Goal: Transaction & Acquisition: Purchase product/service

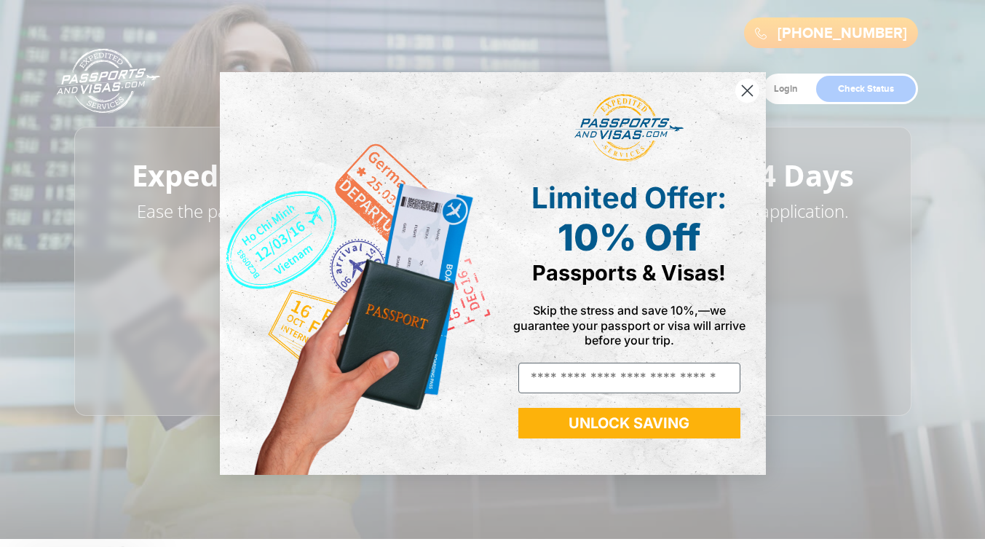
click at [450, 263] on img "POPUP Form" at bounding box center [356, 273] width 273 height 402
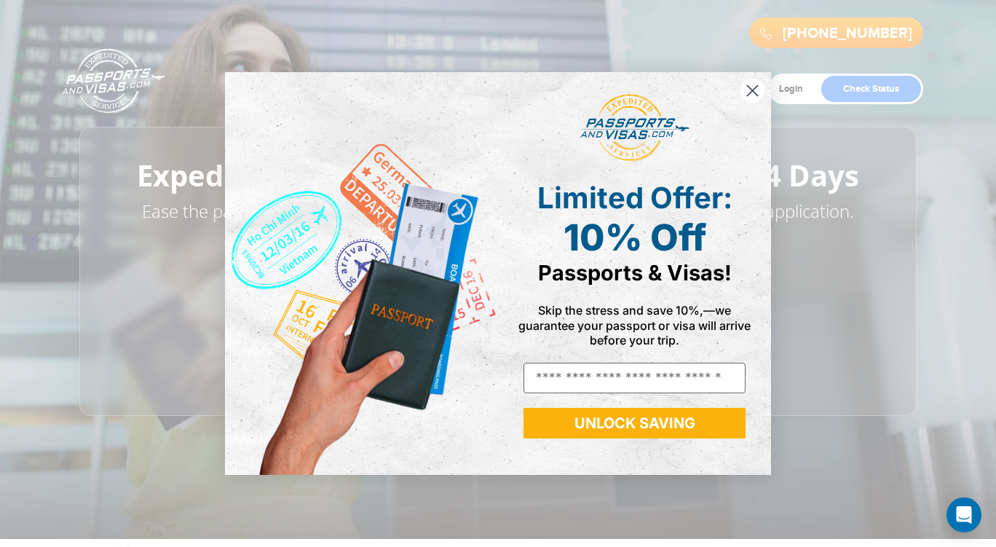
click at [752, 82] on circle "Close dialog" at bounding box center [752, 91] width 24 height 24
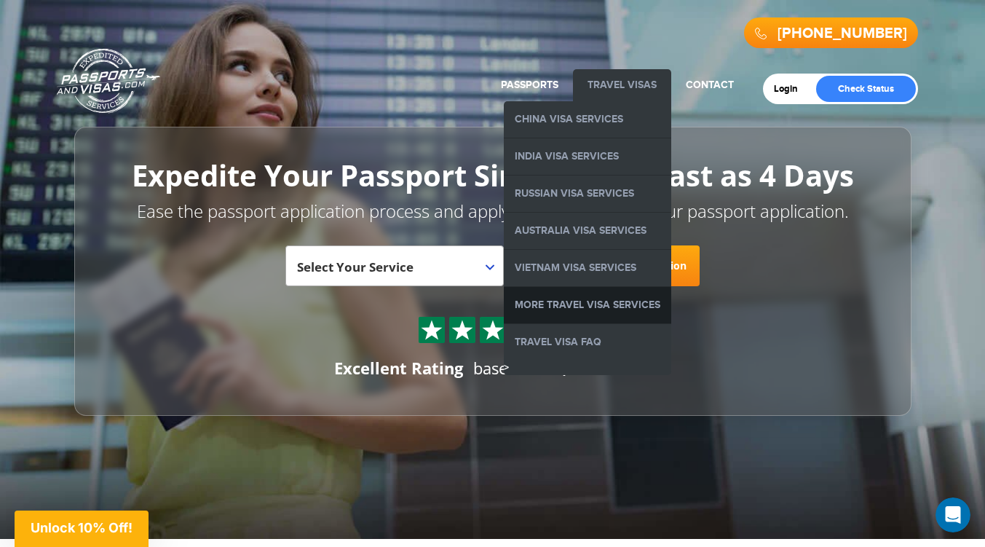
click at [603, 299] on link "More Travel Visa Services" at bounding box center [587, 305] width 167 height 36
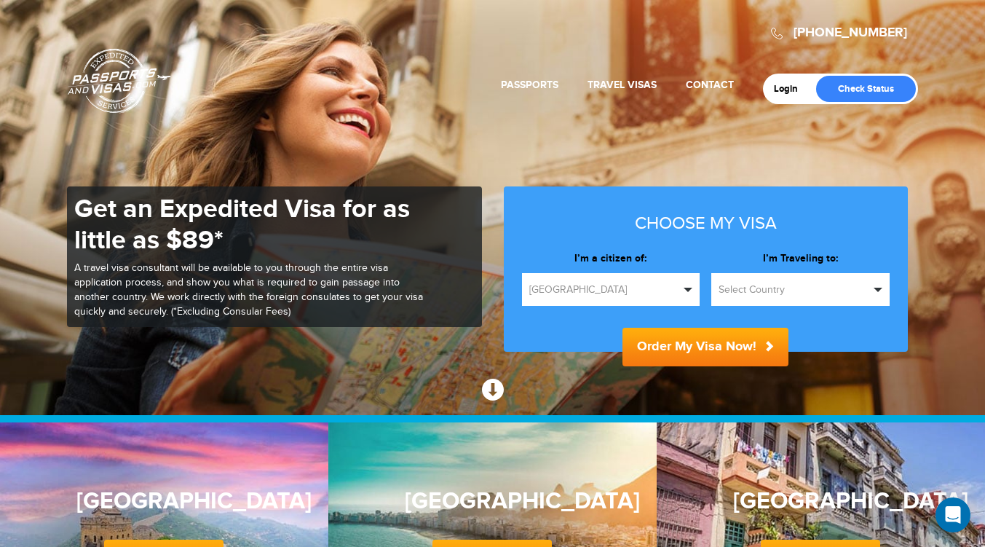
click at [758, 276] on button "Select Country" at bounding box center [800, 289] width 178 height 33
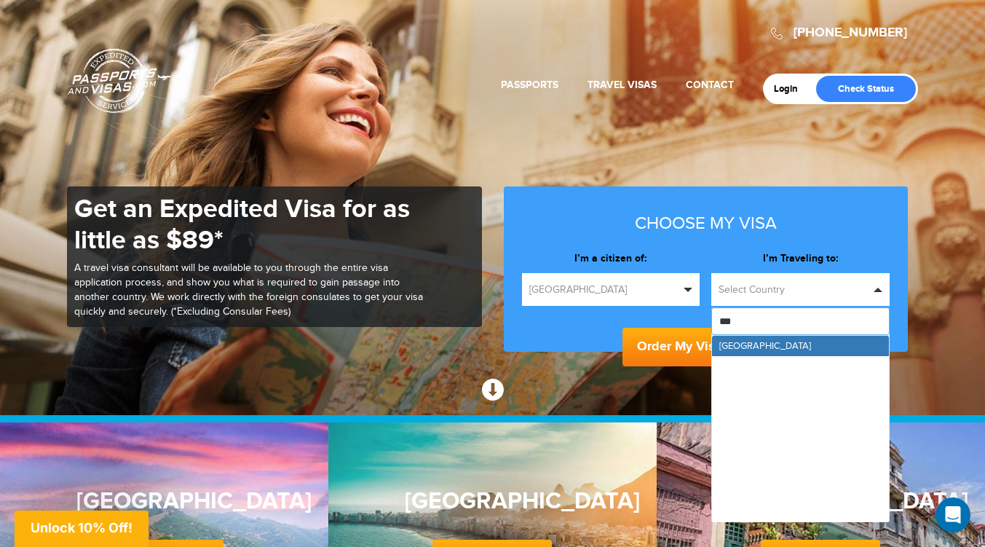
type input "****"
click at [749, 345] on span "[GEOGRAPHIC_DATA]" at bounding box center [765, 346] width 92 height 12
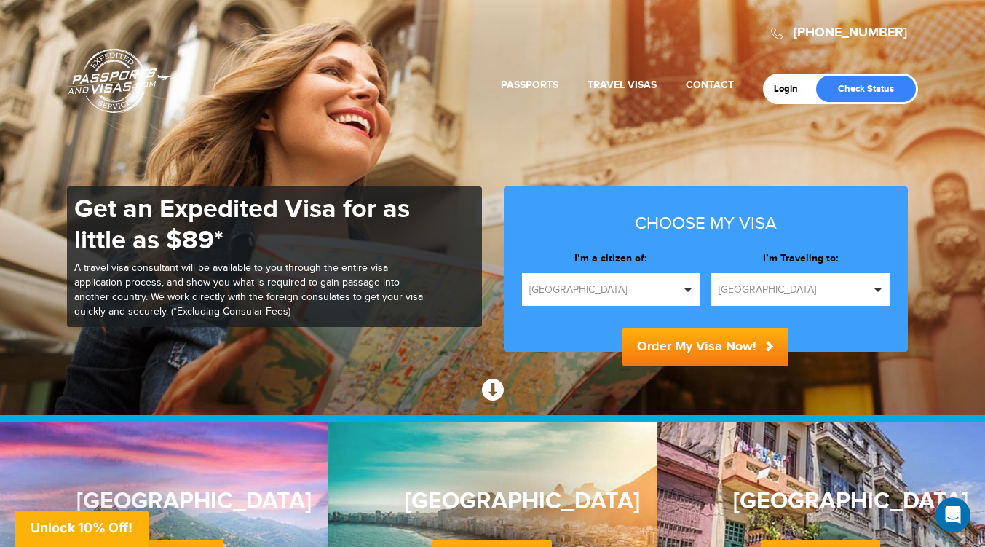
click at [749, 345] on button "Order My Visa Now!" at bounding box center [705, 347] width 166 height 39
